Goal: Contribute content

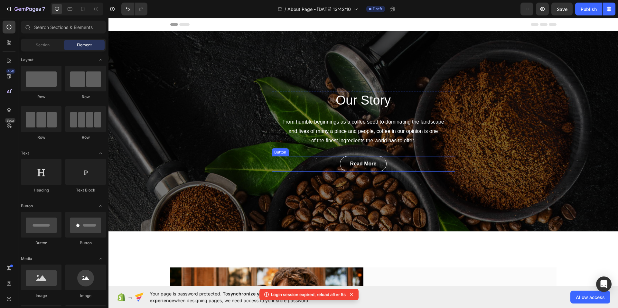
click at [203, 126] on div "Our Story Heading From humble beginnings as a coffee seed to dominating the lan…" at bounding box center [363, 131] width 510 height 200
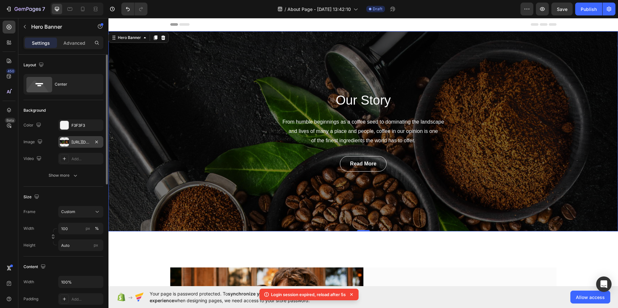
click at [79, 140] on div "[URL][DOMAIN_NAME]" at bounding box center [80, 142] width 19 height 6
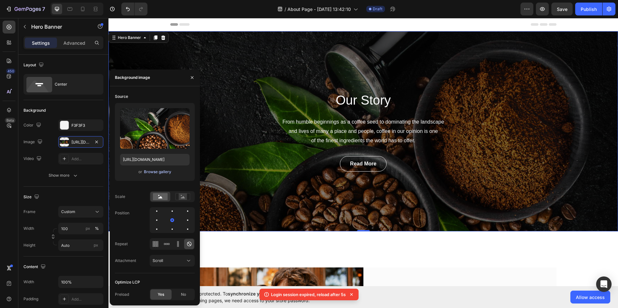
click at [156, 172] on div "Browse gallery" at bounding box center [157, 172] width 27 height 6
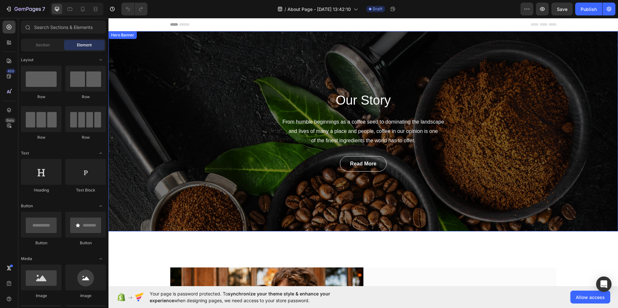
click at [149, 127] on div "Our Story Heading From humble beginnings as a coffee seed to dominating the lan…" at bounding box center [363, 131] width 510 height 200
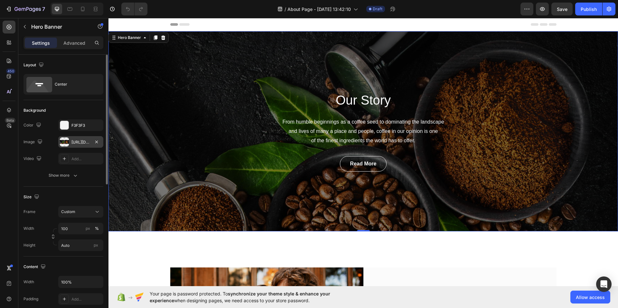
click at [85, 142] on div "[URL][DOMAIN_NAME]" at bounding box center [80, 142] width 19 height 6
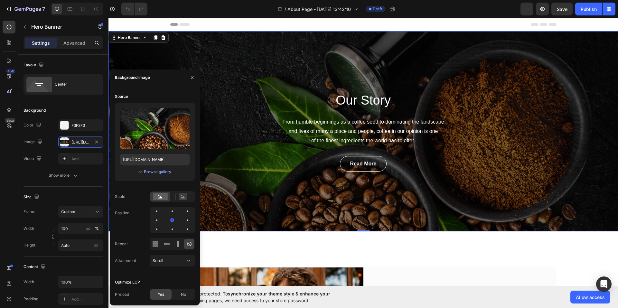
click at [174, 176] on div "Upload Image [URL][DOMAIN_NAME] or Browse gallery" at bounding box center [155, 142] width 80 height 78
click at [172, 173] on div "or Browse gallery" at bounding box center [155, 172] width 70 height 8
click at [166, 167] on div "Upload Image [URL][DOMAIN_NAME] or Browse gallery" at bounding box center [155, 142] width 80 height 78
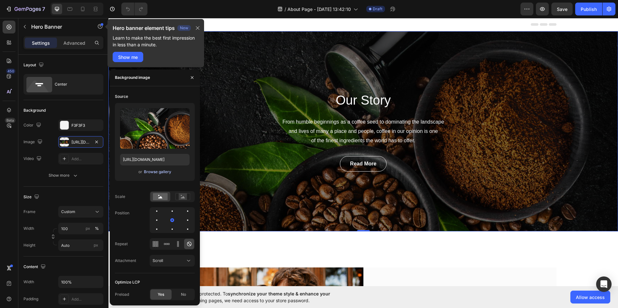
click at [164, 172] on div "Browse gallery" at bounding box center [157, 172] width 27 height 6
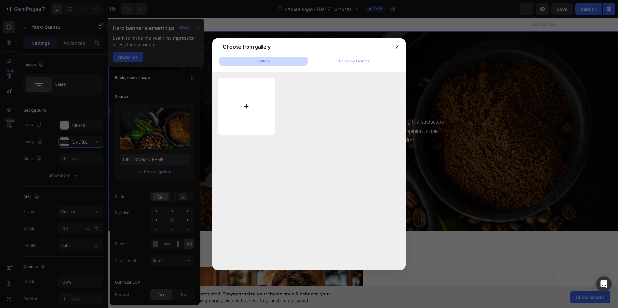
click at [256, 98] on input "file" at bounding box center [247, 106] width 58 height 57
type input "C:\fakepath\0826(1).gif"
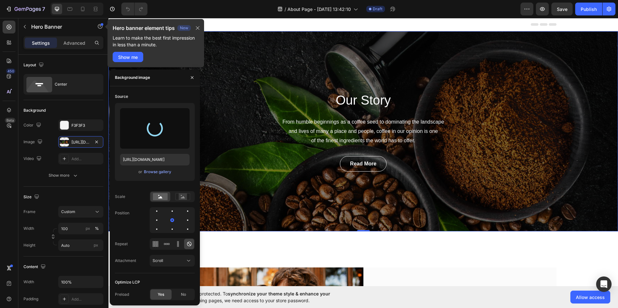
type input "[URL][DOMAIN_NAME]"
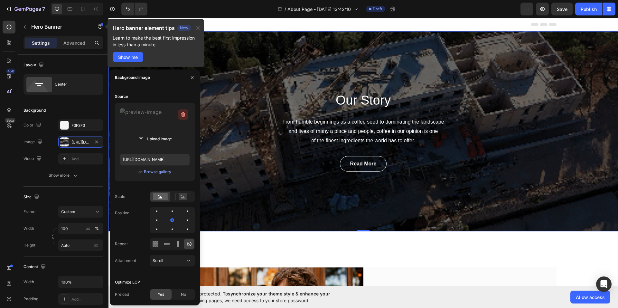
click at [181, 115] on icon "button" at bounding box center [183, 114] width 6 height 6
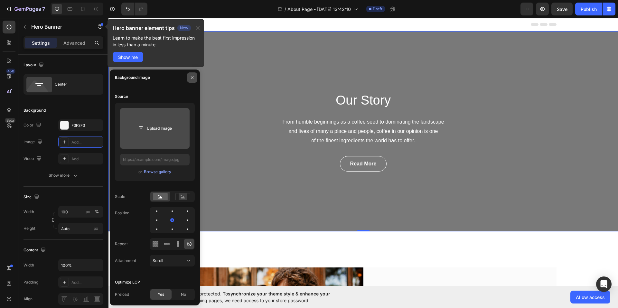
click at [190, 77] on icon "button" at bounding box center [192, 77] width 5 height 5
